Goal: Task Accomplishment & Management: Complete application form

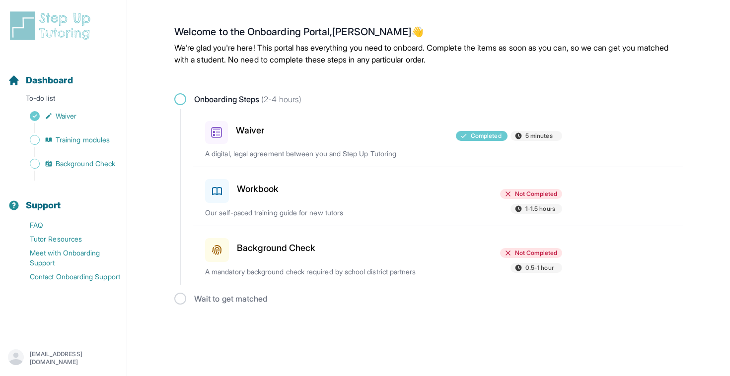
click at [252, 192] on h3 "Workbook" at bounding box center [258, 189] width 42 height 14
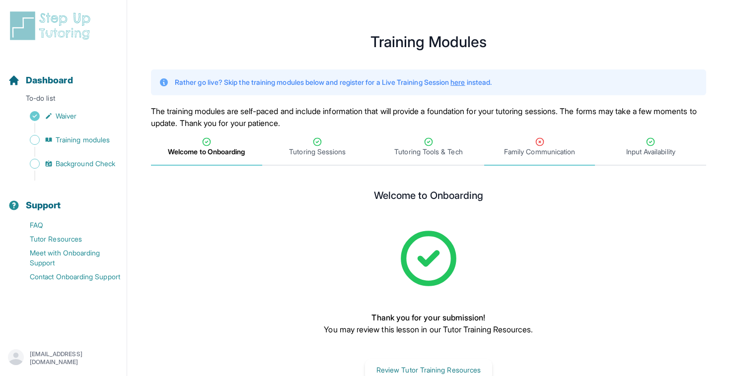
click at [535, 148] on span "Family Communication" at bounding box center [539, 152] width 71 height 10
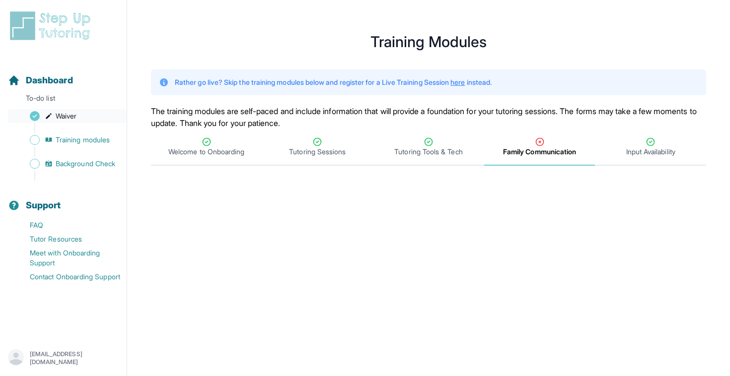
click at [55, 110] on link "Waiver" at bounding box center [67, 116] width 119 height 14
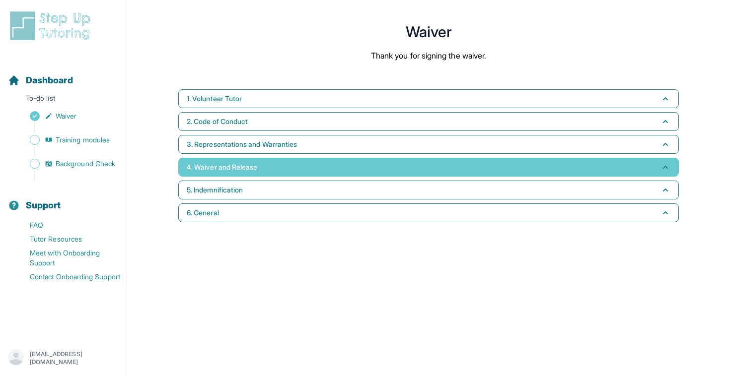
click at [241, 167] on span "4. Waiver and Release" at bounding box center [222, 167] width 70 height 10
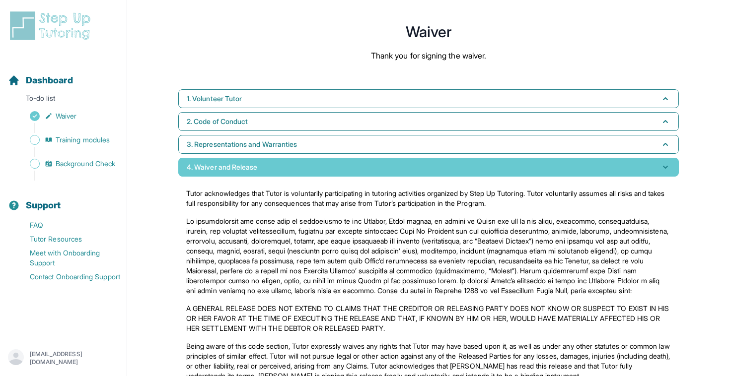
click at [241, 167] on span "4. Waiver and Release" at bounding box center [222, 167] width 70 height 10
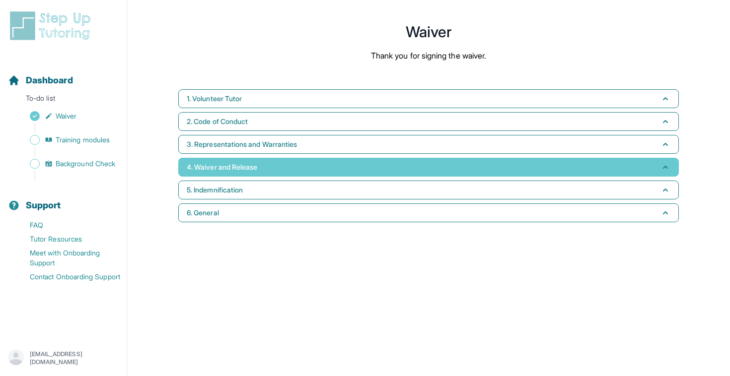
click at [241, 167] on span "4. Waiver and Release" at bounding box center [222, 167] width 70 height 10
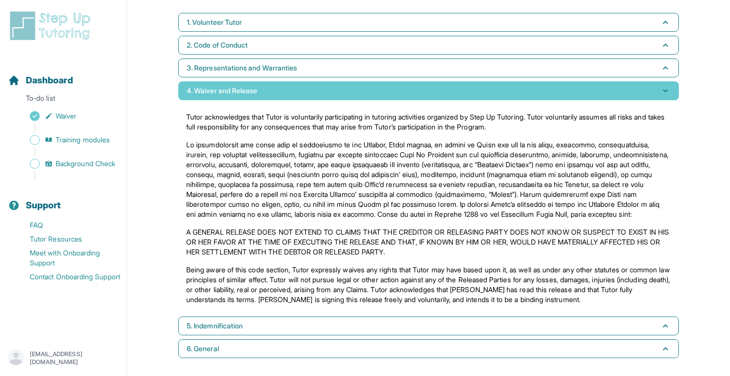
scroll to position [86, 0]
click at [254, 86] on span "4. Waiver and Release" at bounding box center [222, 91] width 70 height 10
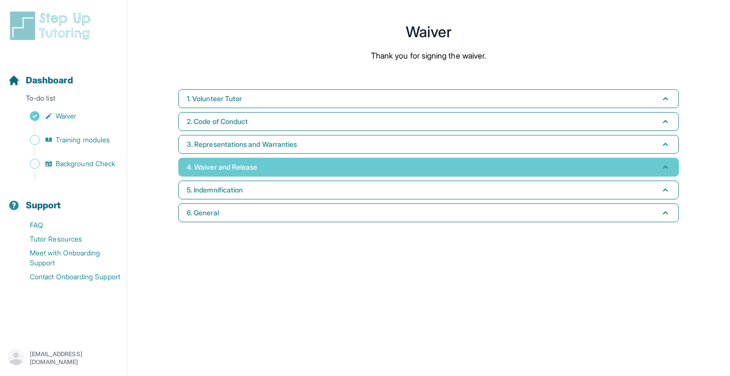
scroll to position [0, 0]
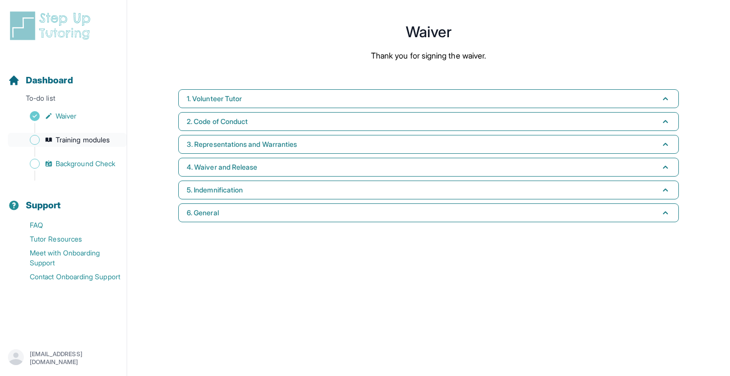
click at [101, 137] on span "Training modules" at bounding box center [83, 140] width 54 height 10
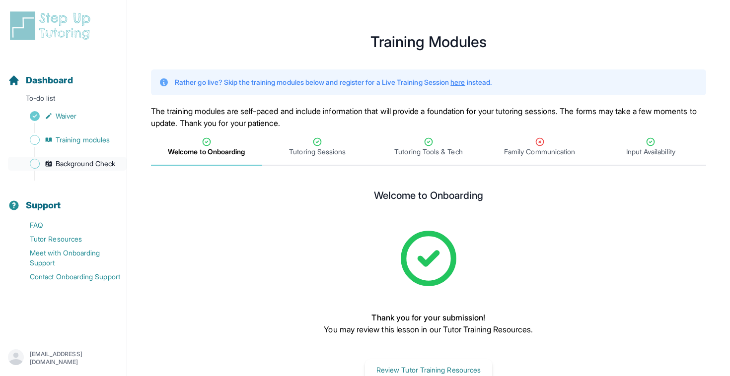
click at [92, 164] on span "Background Check" at bounding box center [86, 164] width 60 height 10
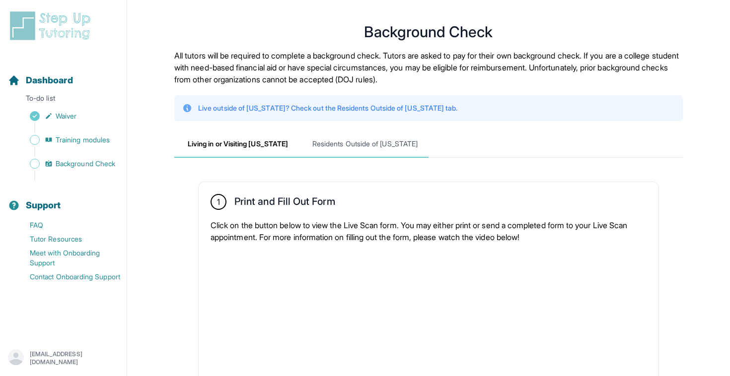
click at [372, 146] on span "Residents Outside of [US_STATE]" at bounding box center [364, 144] width 127 height 27
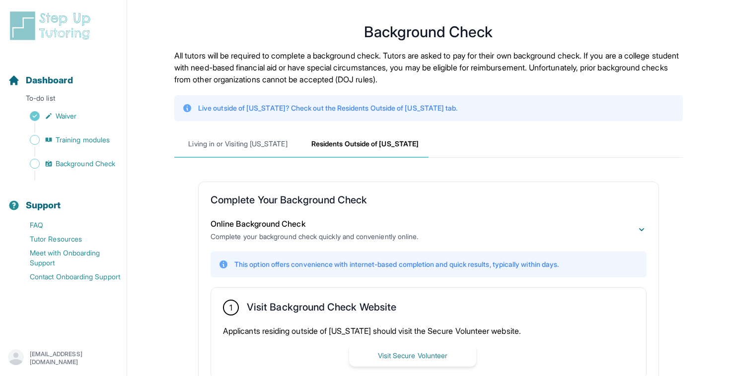
click at [280, 149] on span "Living in or Visiting [US_STATE]" at bounding box center [237, 144] width 127 height 27
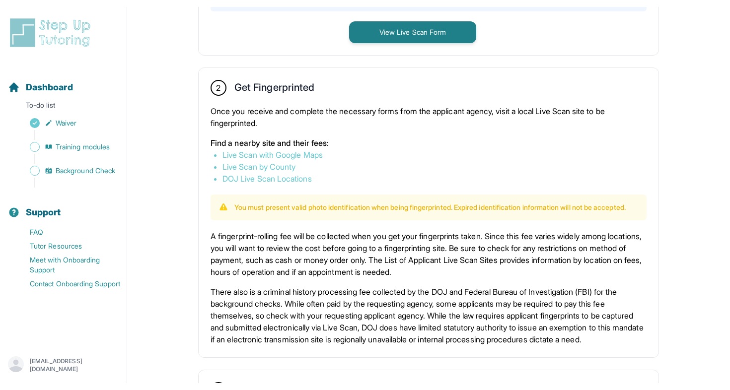
scroll to position [527, 0]
